Goal: Task Accomplishment & Management: Complete application form

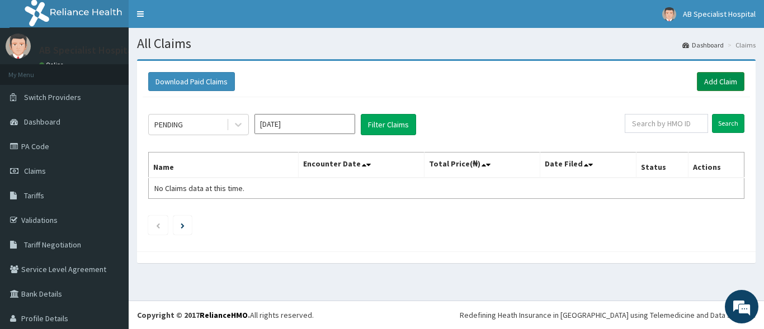
click at [720, 81] on link "Add Claim" at bounding box center [721, 81] width 48 height 19
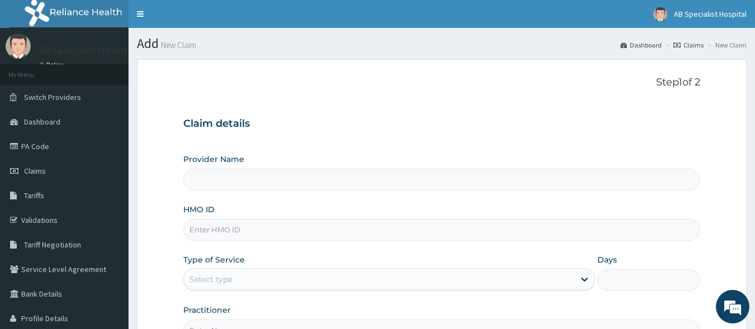
type input "AB Specialist Hospital"
click at [319, 226] on input "HMO ID" at bounding box center [442, 230] width 518 height 22
type input "SOG/10070/A"
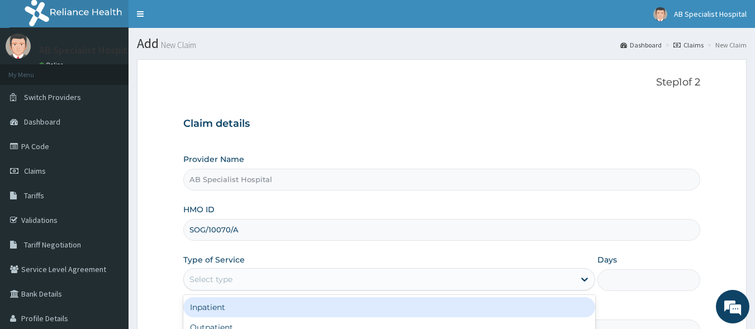
click at [543, 280] on div "Select type" at bounding box center [379, 280] width 391 height 18
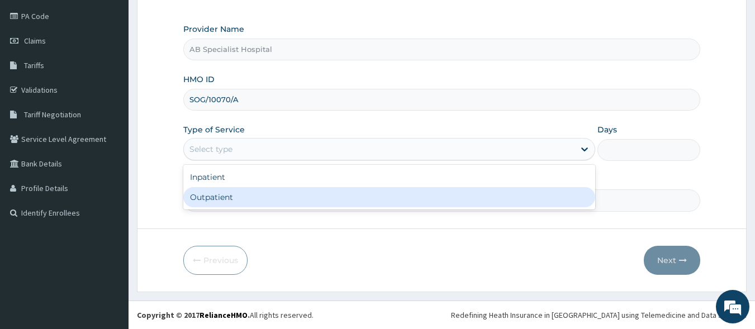
click at [318, 208] on div "Inpatient Outpatient" at bounding box center [389, 187] width 412 height 45
click at [340, 201] on div "Outpatient" at bounding box center [389, 197] width 412 height 20
type input "1"
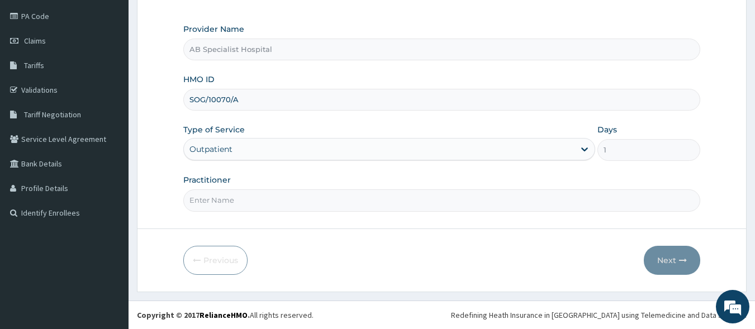
click at [328, 204] on input "Practitioner" at bounding box center [442, 201] width 518 height 22
type input "DR. AKINMOKUN"
click at [59, 18] on link "PA Code" at bounding box center [64, 16] width 129 height 25
